Goal: Task Accomplishment & Management: Manage account settings

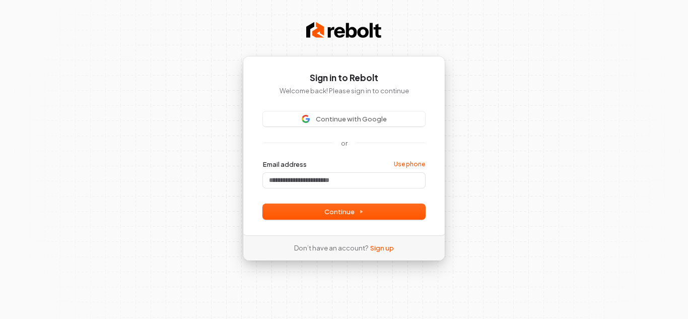
click at [297, 164] on label "Email address" at bounding box center [285, 164] width 44 height 9
click at [297, 173] on input "Email address" at bounding box center [344, 180] width 162 height 15
click at [293, 188] on form "Email address Use phone Password Continue" at bounding box center [344, 189] width 162 height 59
click at [292, 182] on input "Email address" at bounding box center [344, 180] width 162 height 15
click at [309, 212] on button "Continue" at bounding box center [344, 211] width 162 height 15
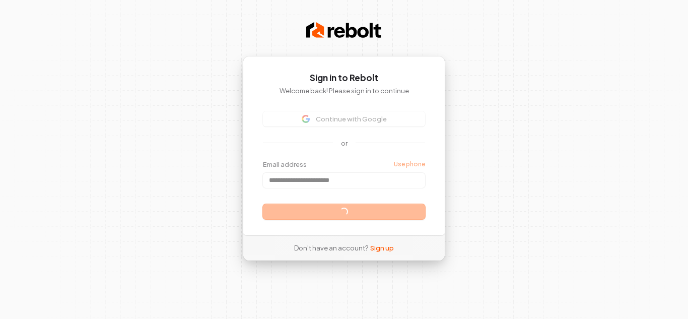
type input "**********"
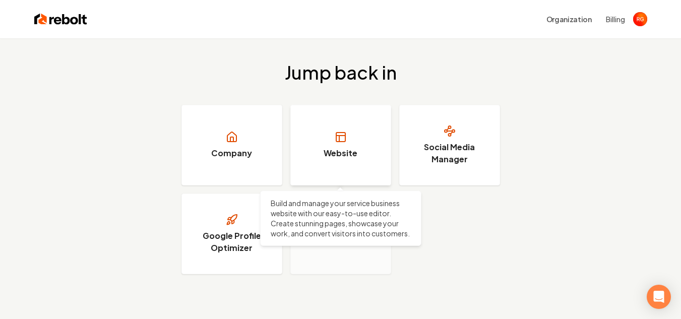
click at [348, 144] on link "Website" at bounding box center [340, 145] width 101 height 81
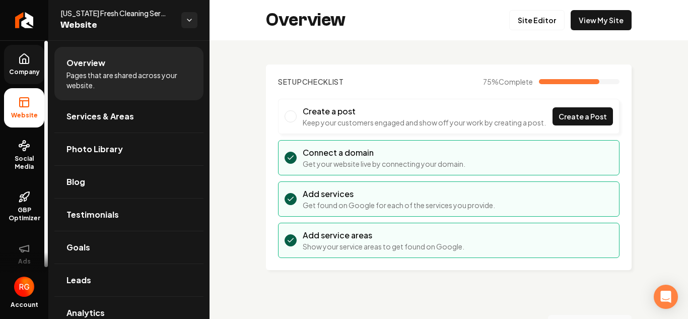
click at [19, 59] on icon at bounding box center [24, 59] width 12 height 12
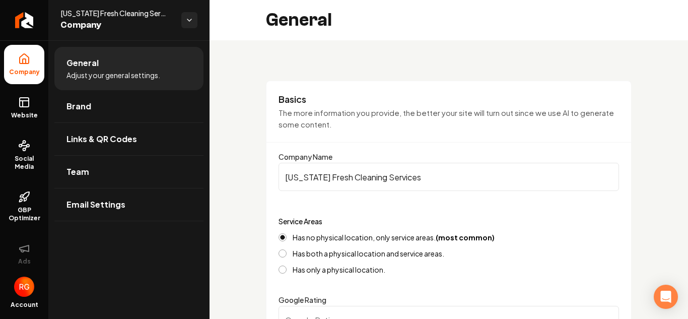
click at [418, 176] on input "[US_STATE] Fresh Cleaning Services" at bounding box center [449, 177] width 341 height 28
type input "NY Fresh Cleaners"
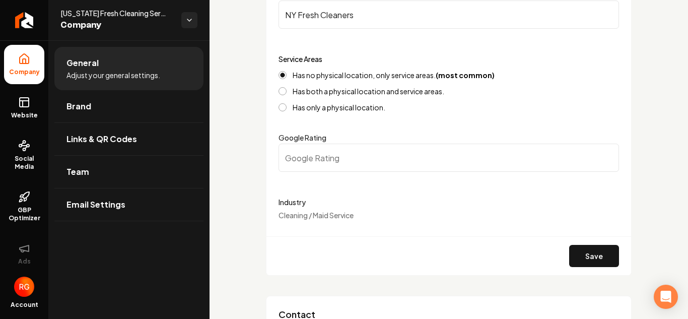
scroll to position [161, 0]
click at [570, 250] on button "Save" at bounding box center [594, 257] width 50 height 22
type input "0"
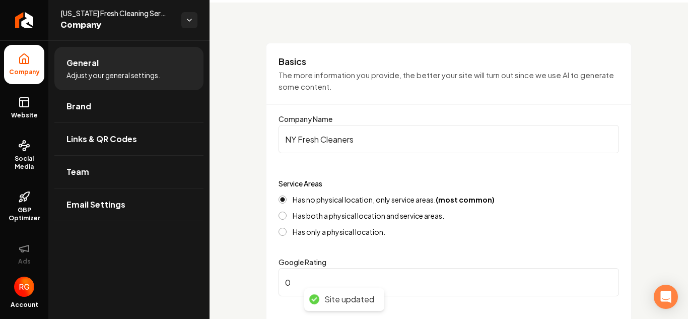
scroll to position [0, 0]
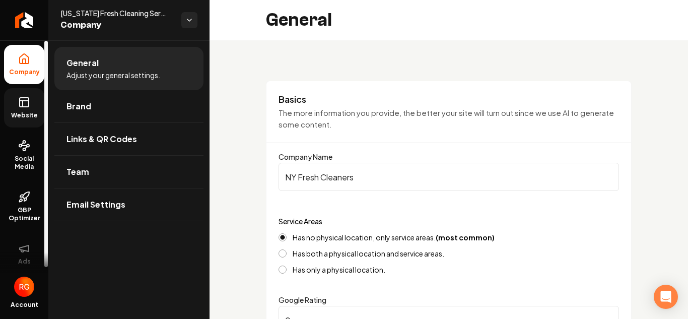
click at [18, 108] on link "Website" at bounding box center [24, 107] width 40 height 39
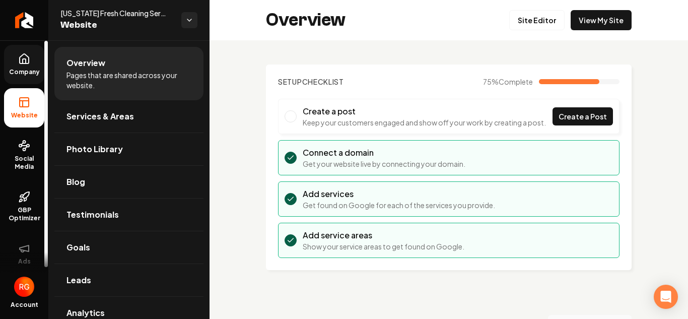
click at [22, 57] on icon at bounding box center [24, 59] width 12 height 12
